Goal: Task Accomplishment & Management: Manage account settings

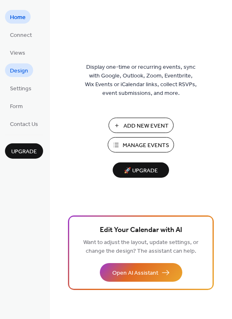
click at [23, 72] on span "Design" at bounding box center [19, 71] width 18 height 9
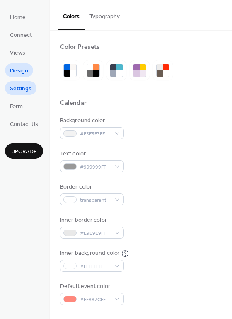
click at [23, 88] on span "Settings" at bounding box center [21, 89] width 22 height 9
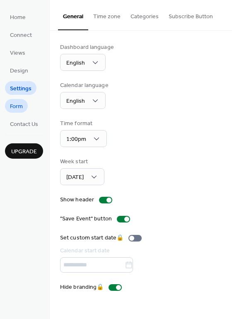
click at [13, 104] on span "Form" at bounding box center [16, 106] width 13 height 9
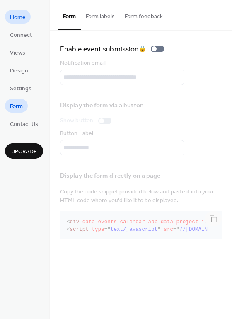
click at [21, 17] on span "Home" at bounding box center [18, 17] width 16 height 9
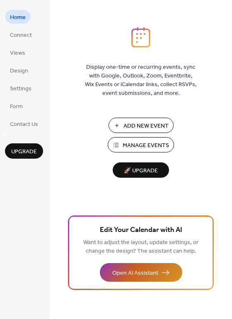
click at [161, 275] on button "Open AI Assistant" at bounding box center [141, 272] width 83 height 19
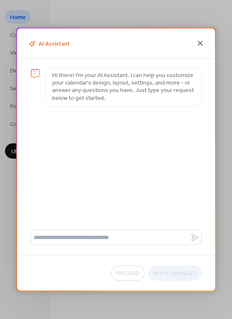
click at [196, 45] on icon at bounding box center [200, 44] width 10 height 10
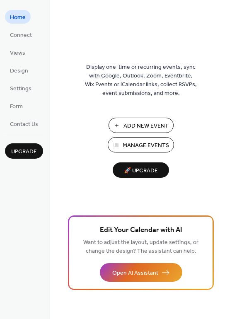
click at [141, 146] on span "Manage Events" at bounding box center [146, 145] width 46 height 9
click at [22, 72] on span "Design" at bounding box center [19, 71] width 18 height 9
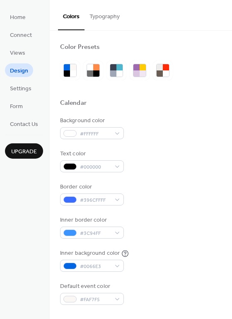
click at [107, 18] on button "Typography" at bounding box center [105, 14] width 40 height 29
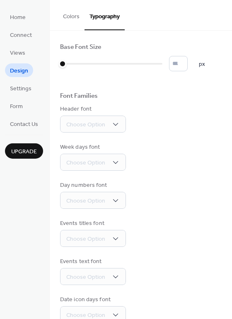
click at [76, 15] on button "Colors" at bounding box center [71, 14] width 27 height 29
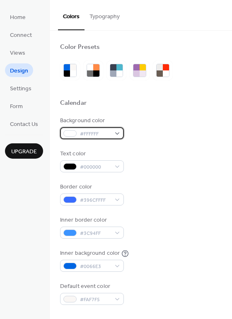
click at [116, 134] on div "#FFFFFF" at bounding box center [92, 133] width 64 height 12
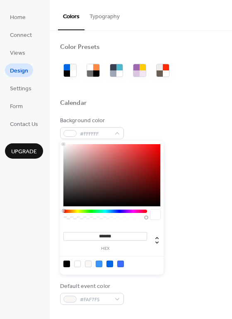
click at [78, 264] on div at bounding box center [77, 264] width 7 height 7
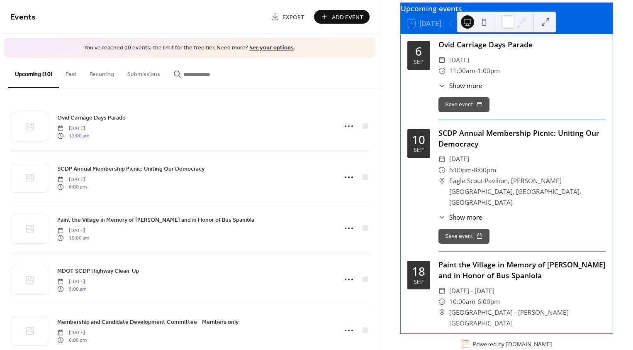
click at [257, 49] on link "See your options" at bounding box center [271, 47] width 44 height 11
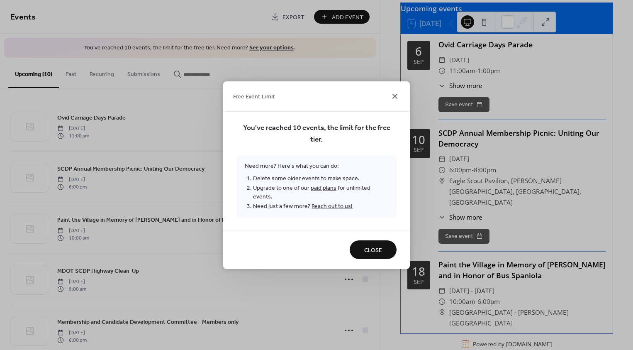
click at [396, 100] on icon at bounding box center [395, 96] width 10 height 10
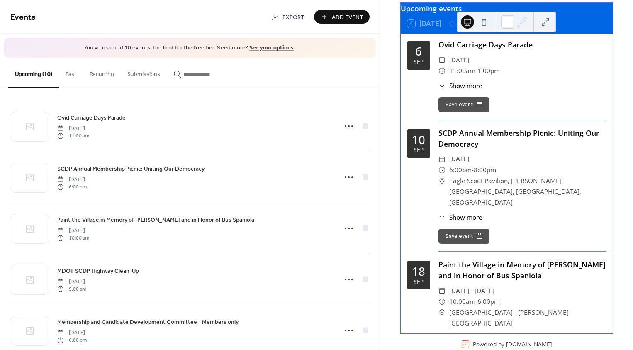
click at [68, 74] on button "Past" at bounding box center [71, 72] width 24 height 29
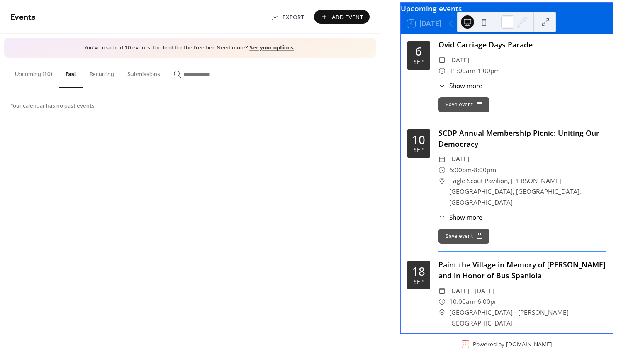
click at [24, 73] on button "Upcoming (10)" at bounding box center [33, 72] width 51 height 29
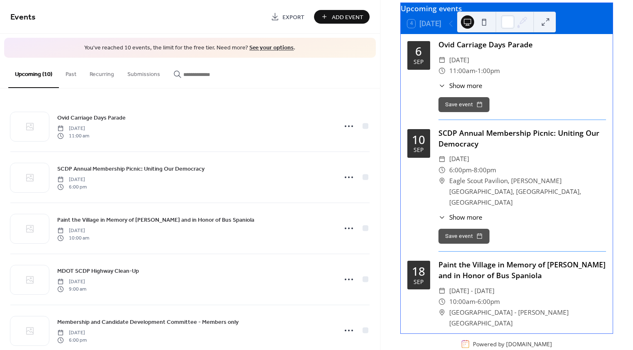
click at [483, 24] on button at bounding box center [483, 21] width 13 height 13
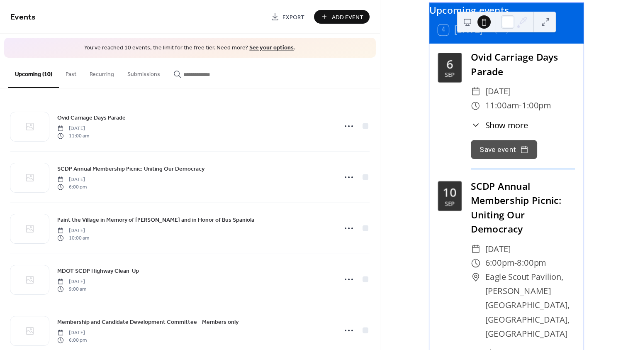
click at [463, 24] on button at bounding box center [467, 21] width 13 height 13
